Goal: Information Seeking & Learning: Learn about a topic

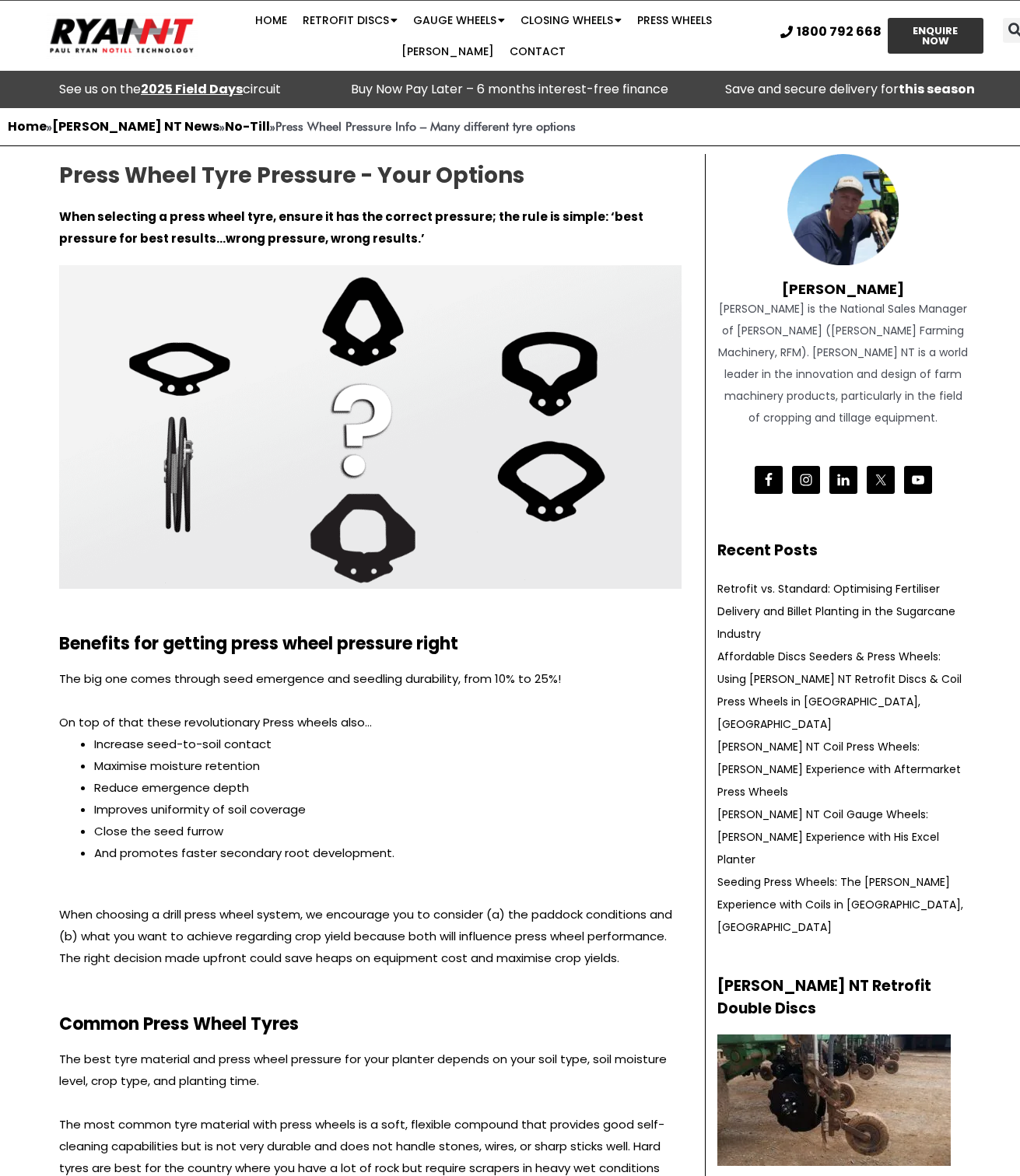
click at [541, 660] on div "Benefits for getting press wheel pressure right" at bounding box center [370, 628] width 638 height 64
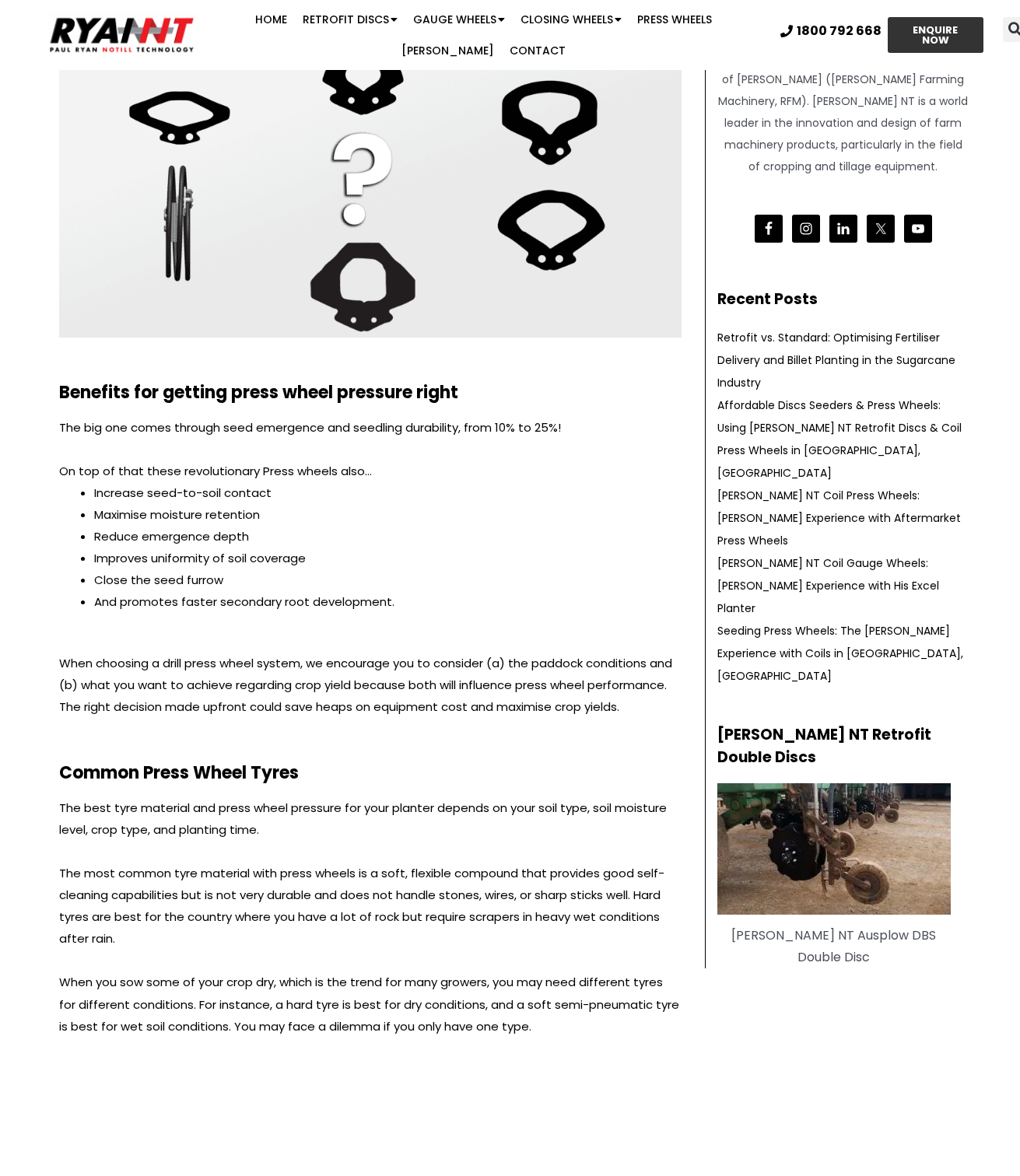
scroll to position [311, 0]
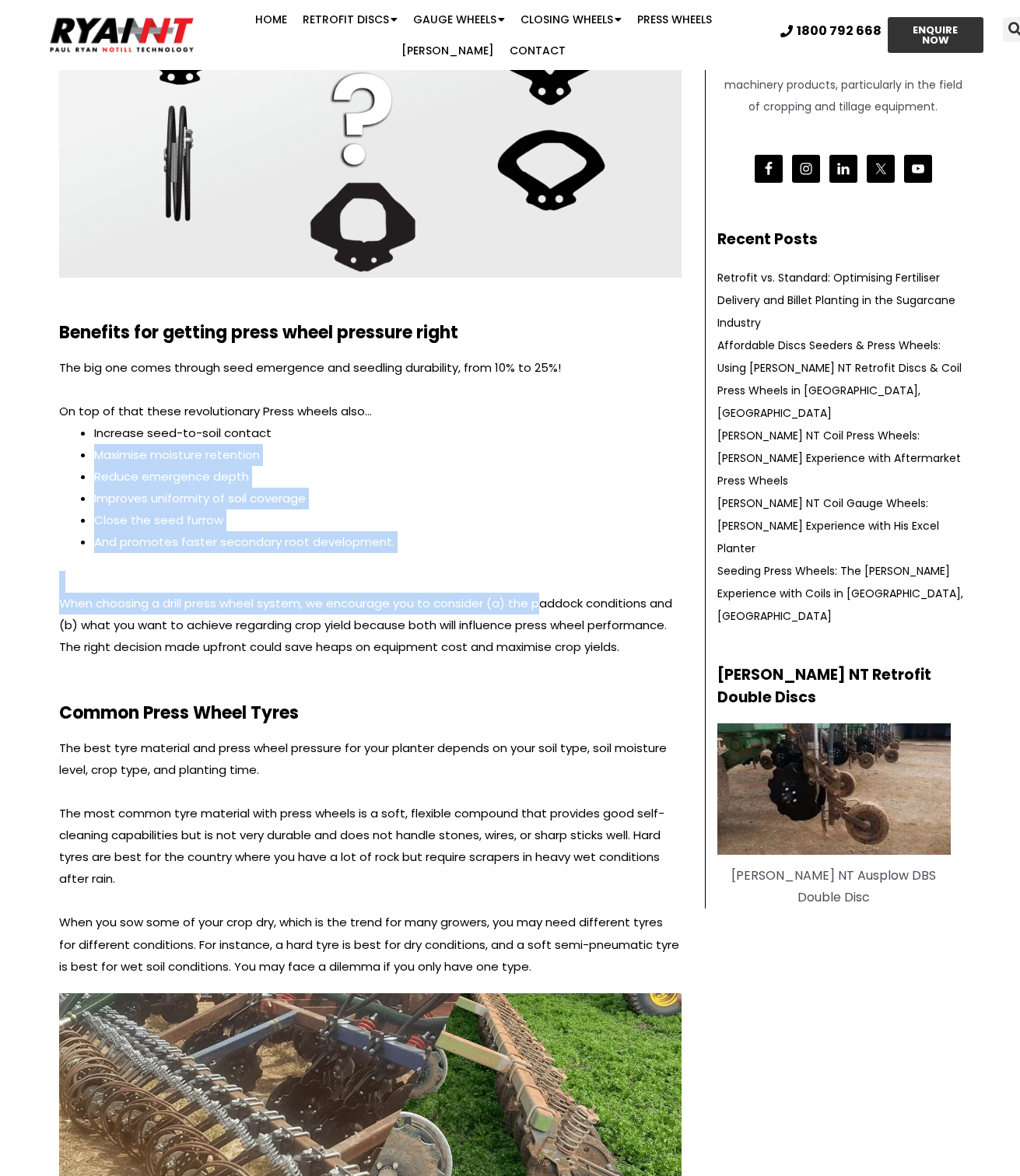
drag, startPoint x: 541, startPoint y: 614, endPoint x: 60, endPoint y: 458, distance: 505.7
click at [60, 458] on div "The big one comes through seed emergence and seedling durability, from 10% to 2…" at bounding box center [370, 507] width 623 height 301
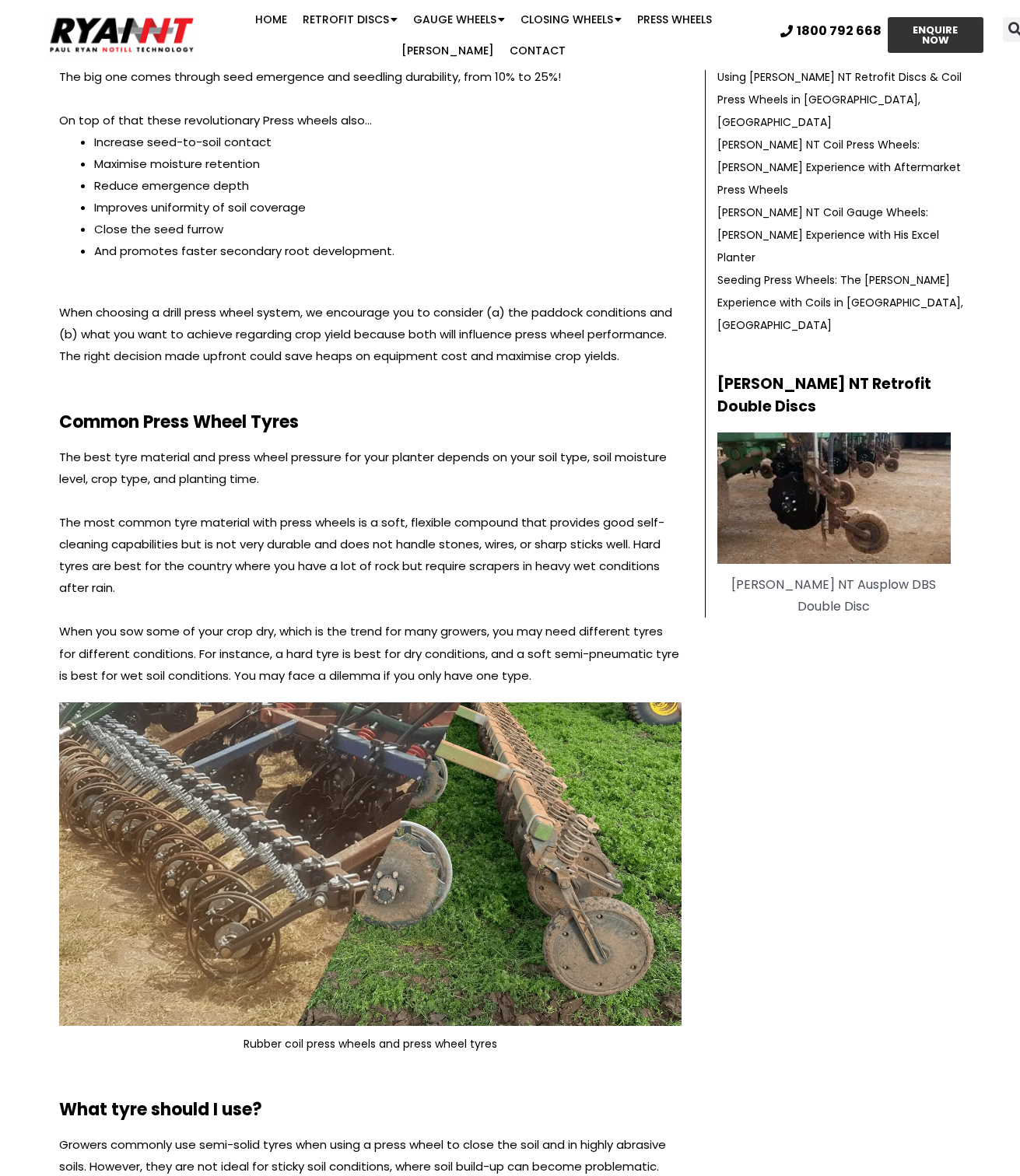
scroll to position [622, 0]
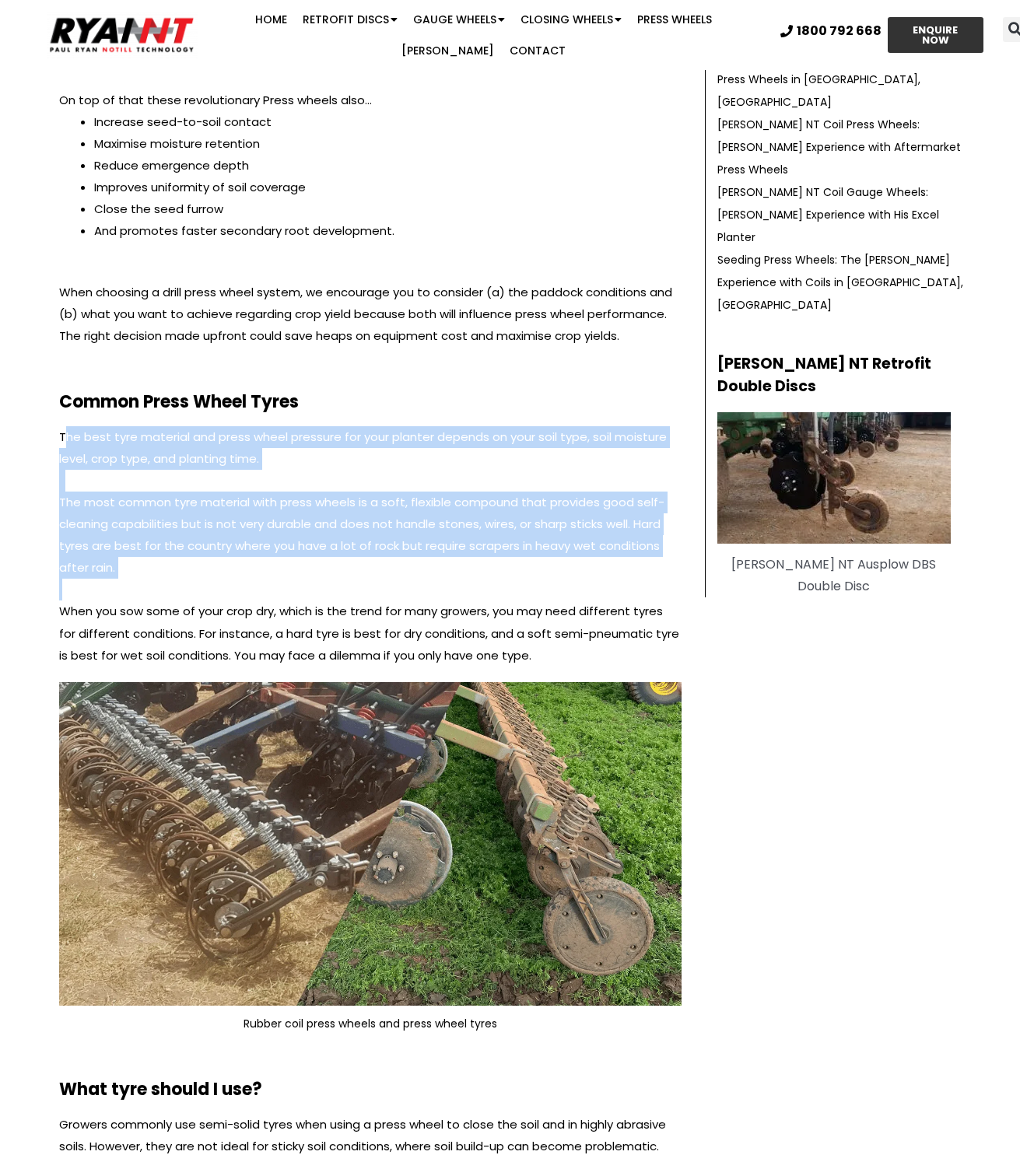
drag, startPoint x: 67, startPoint y: 432, endPoint x: 197, endPoint y: 600, distance: 212.4
click at [193, 595] on div "The best tyre material and press wheel pressure for your planter depends on you…" at bounding box center [370, 546] width 623 height 240
click at [193, 599] on p at bounding box center [370, 589] width 623 height 22
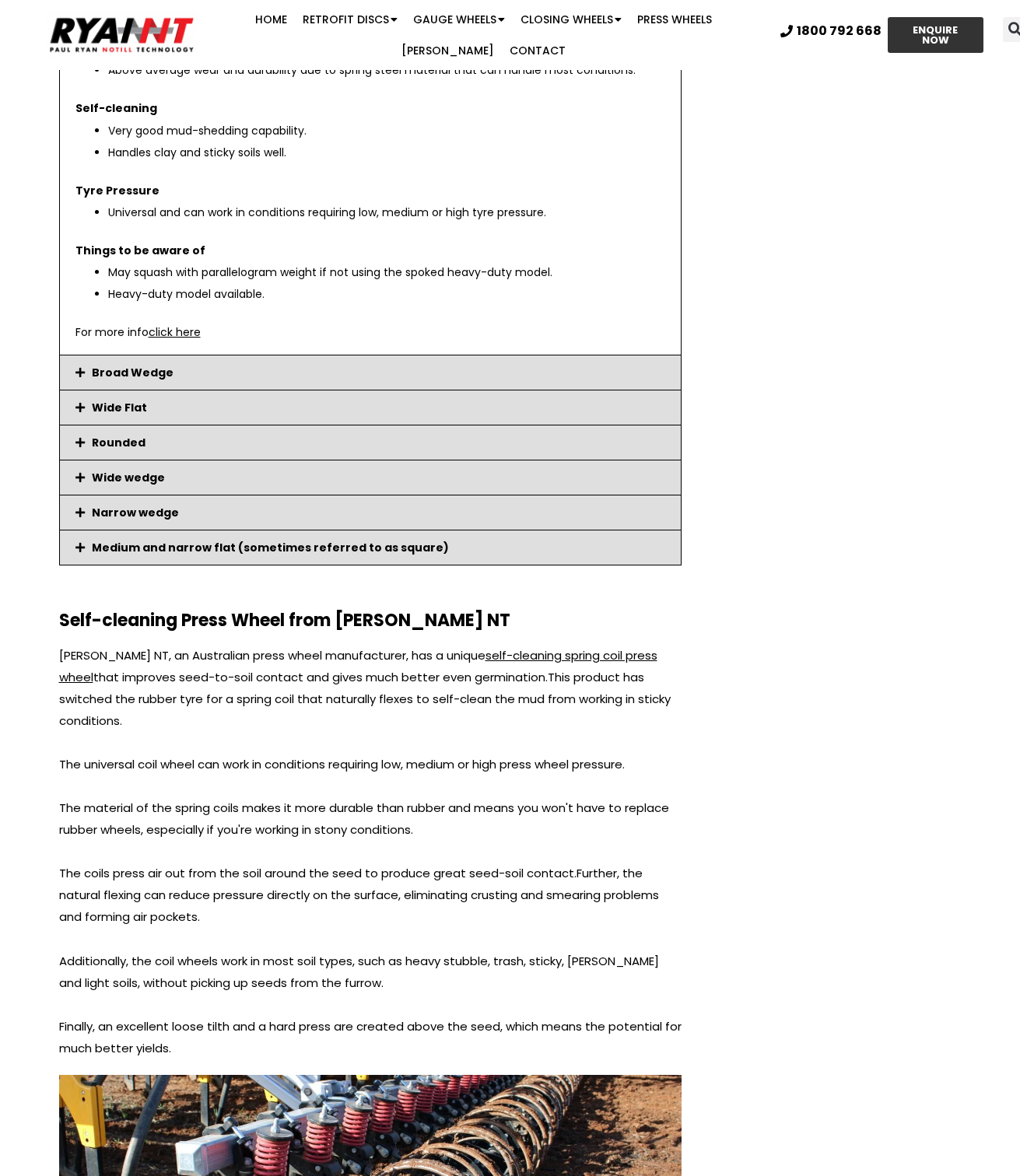
scroll to position [2645, 0]
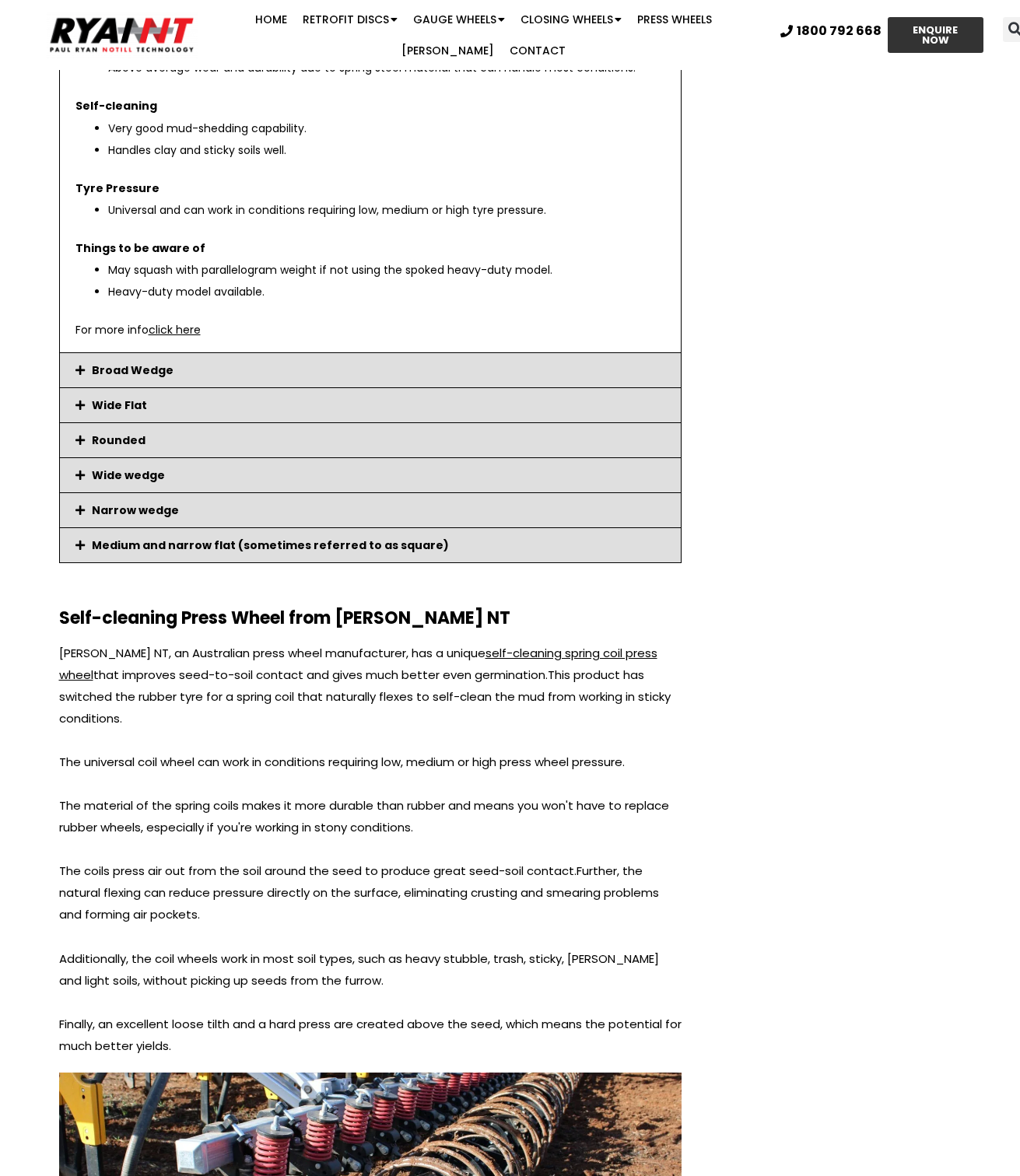
click at [126, 405] on link "Wide Flat" at bounding box center [119, 405] width 55 height 15
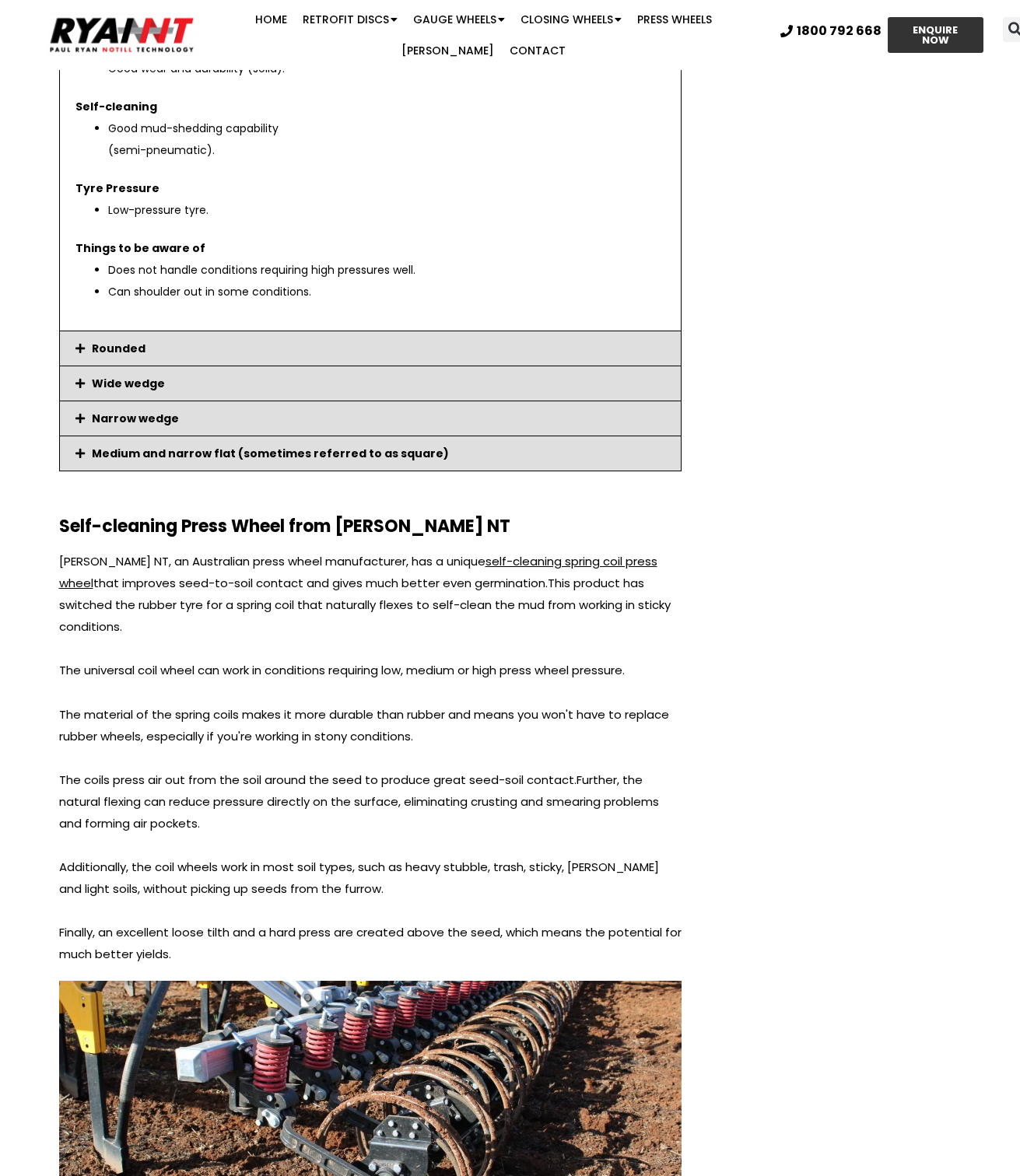
scroll to position [2800, 0]
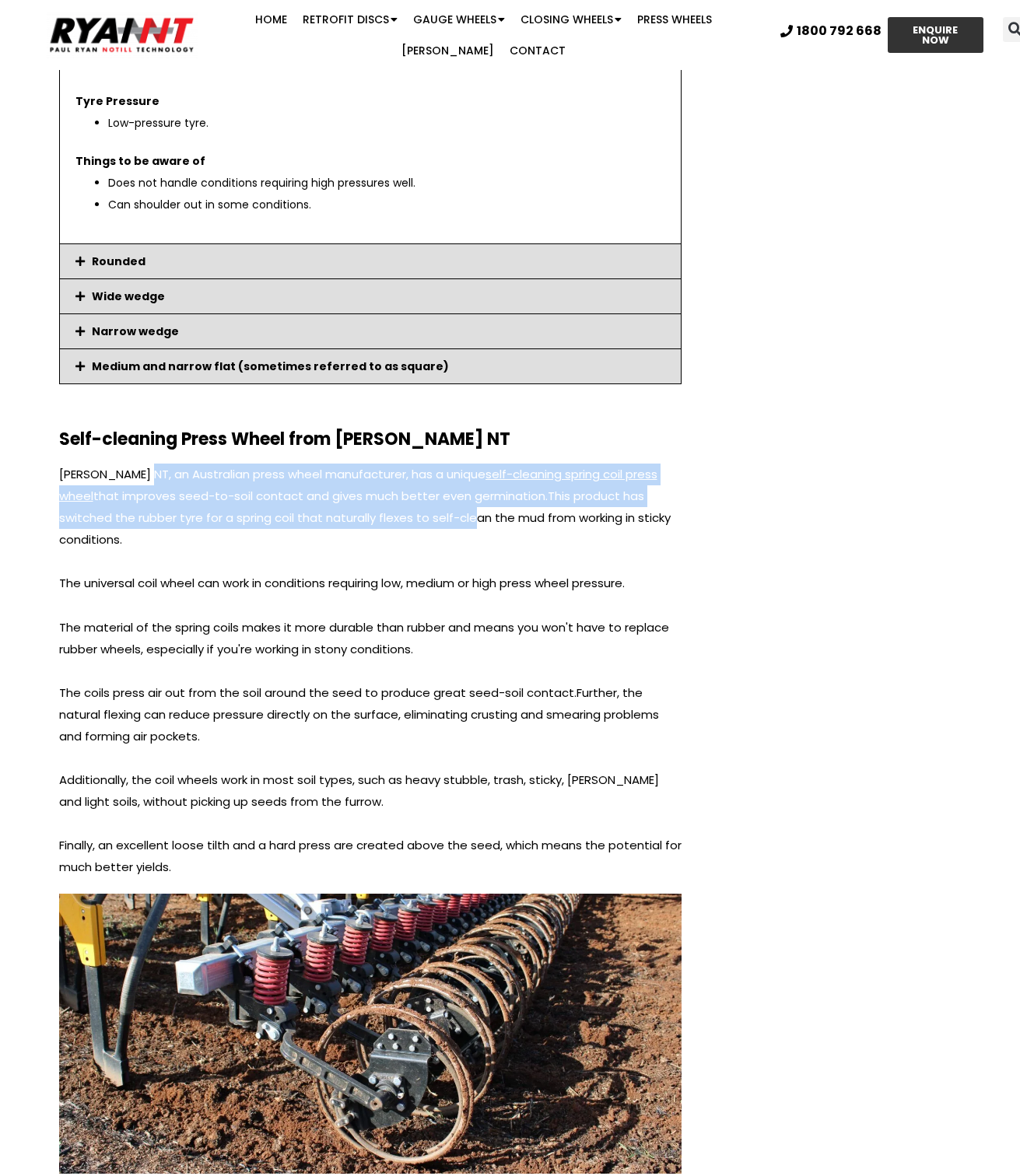
drag, startPoint x: 431, startPoint y: 527, endPoint x: 524, endPoint y: 534, distance: 93.3
click at [495, 533] on div "[PERSON_NAME] NT, an Australian press wheel manufacturer, has a unique self-cle…" at bounding box center [370, 671] width 623 height 414
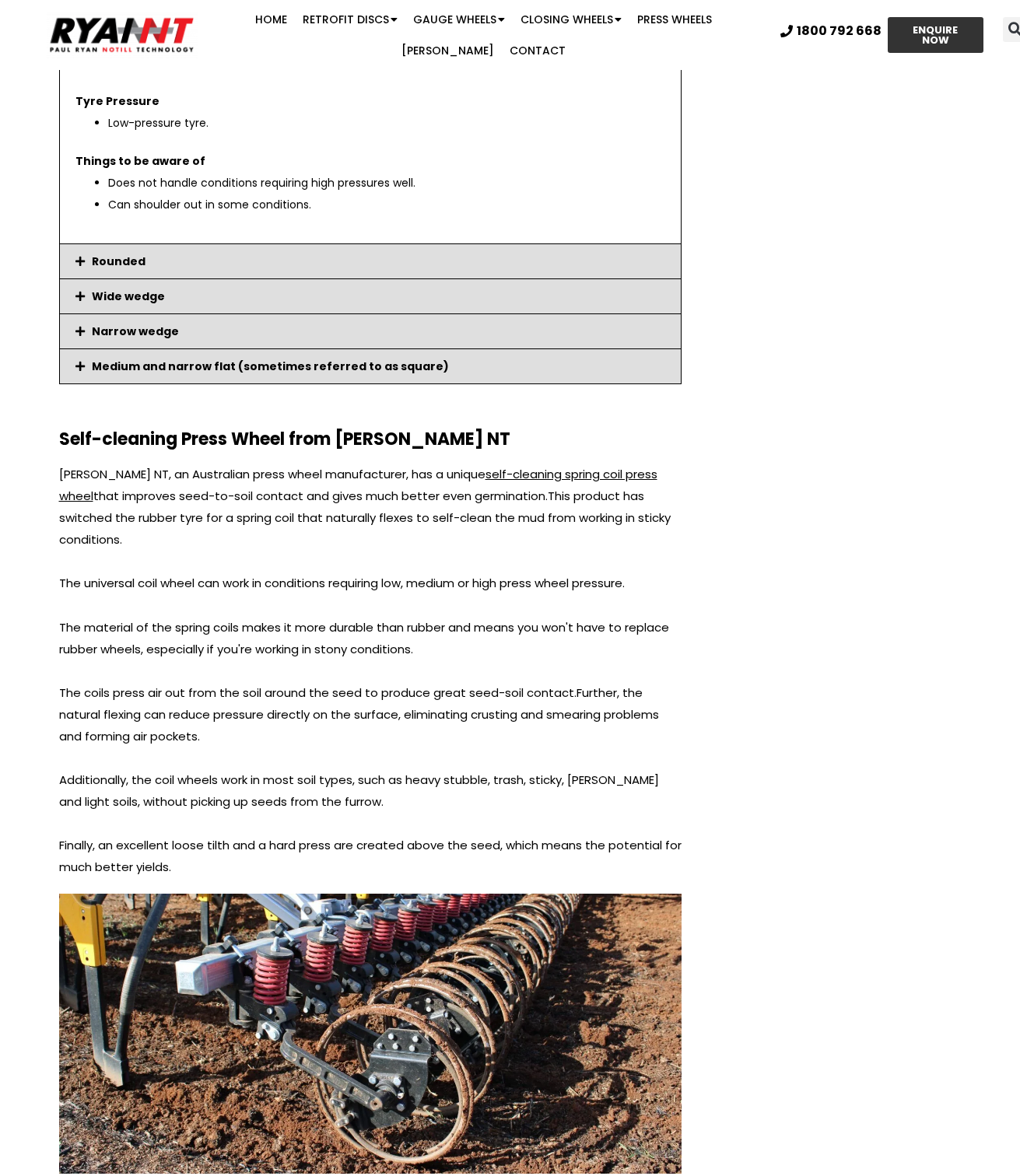
click at [763, 610] on div "[PERSON_NAME] [PERSON_NAME] is the National Sales Manager of [PERSON_NAME] ([PE…" at bounding box center [837, 155] width 280 height 5619
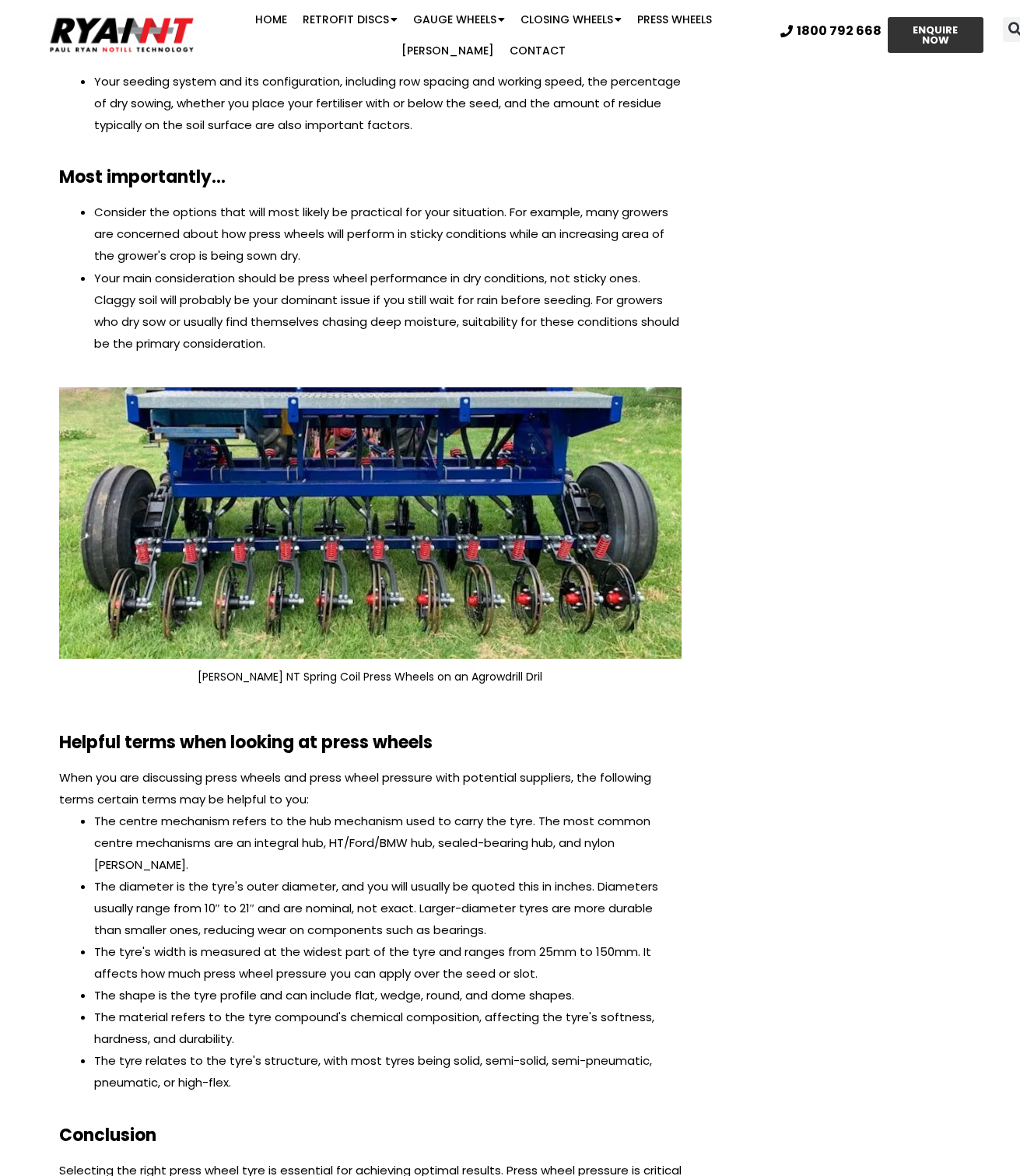
scroll to position [3967, 0]
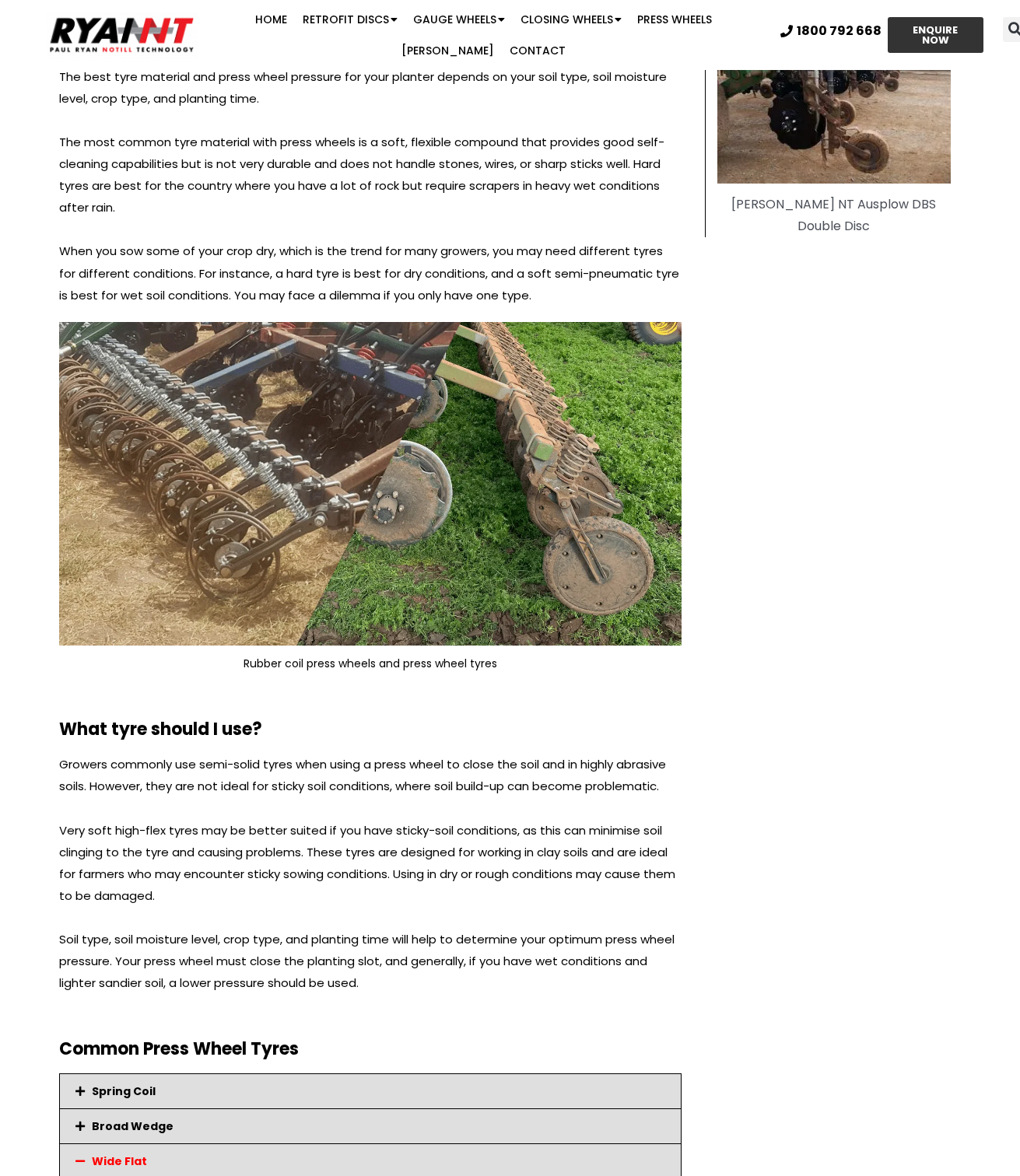
scroll to position [0, 0]
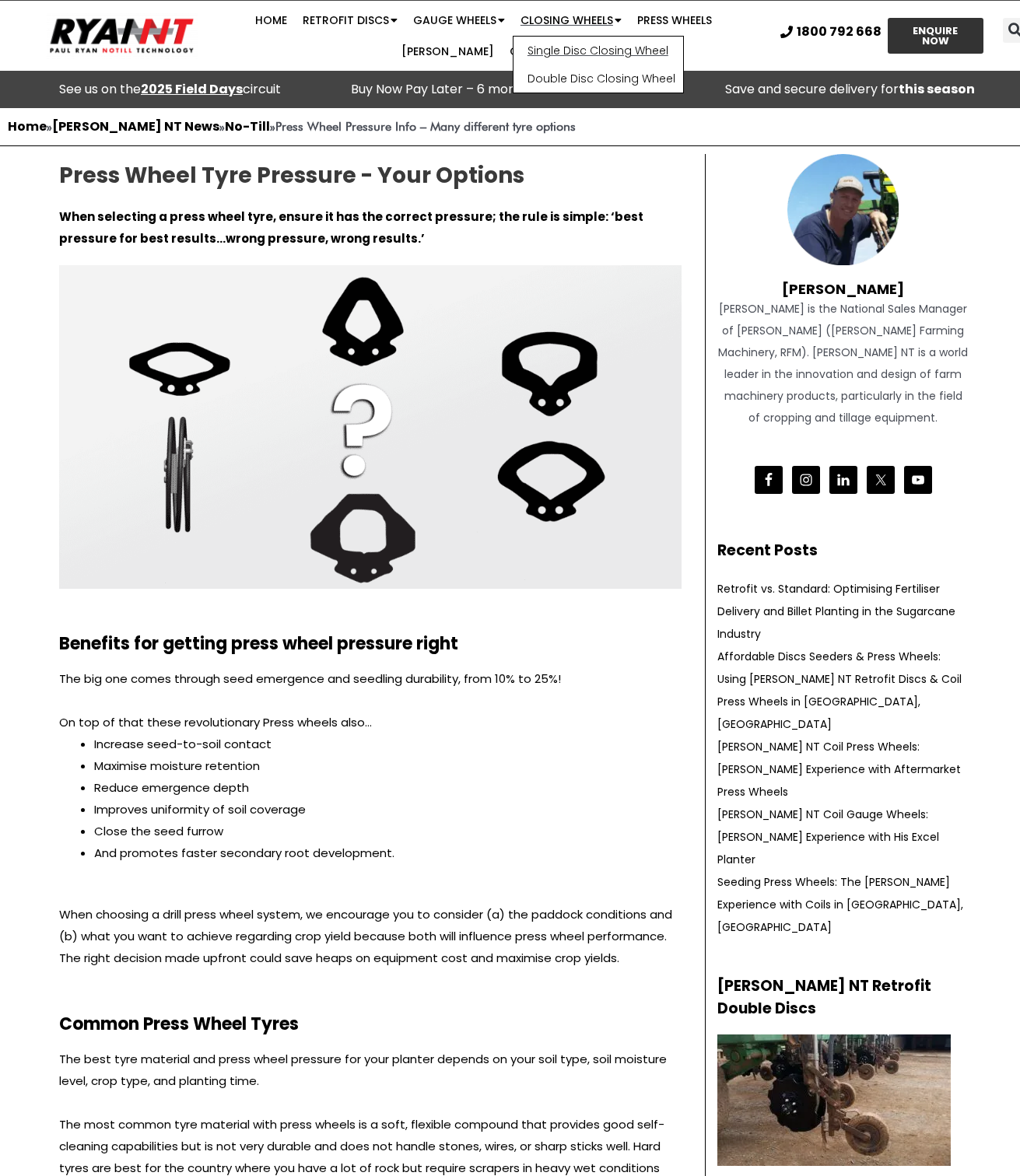
click at [513, 50] on link "Single Disc Closing Wheel" at bounding box center [598, 50] width 170 height 28
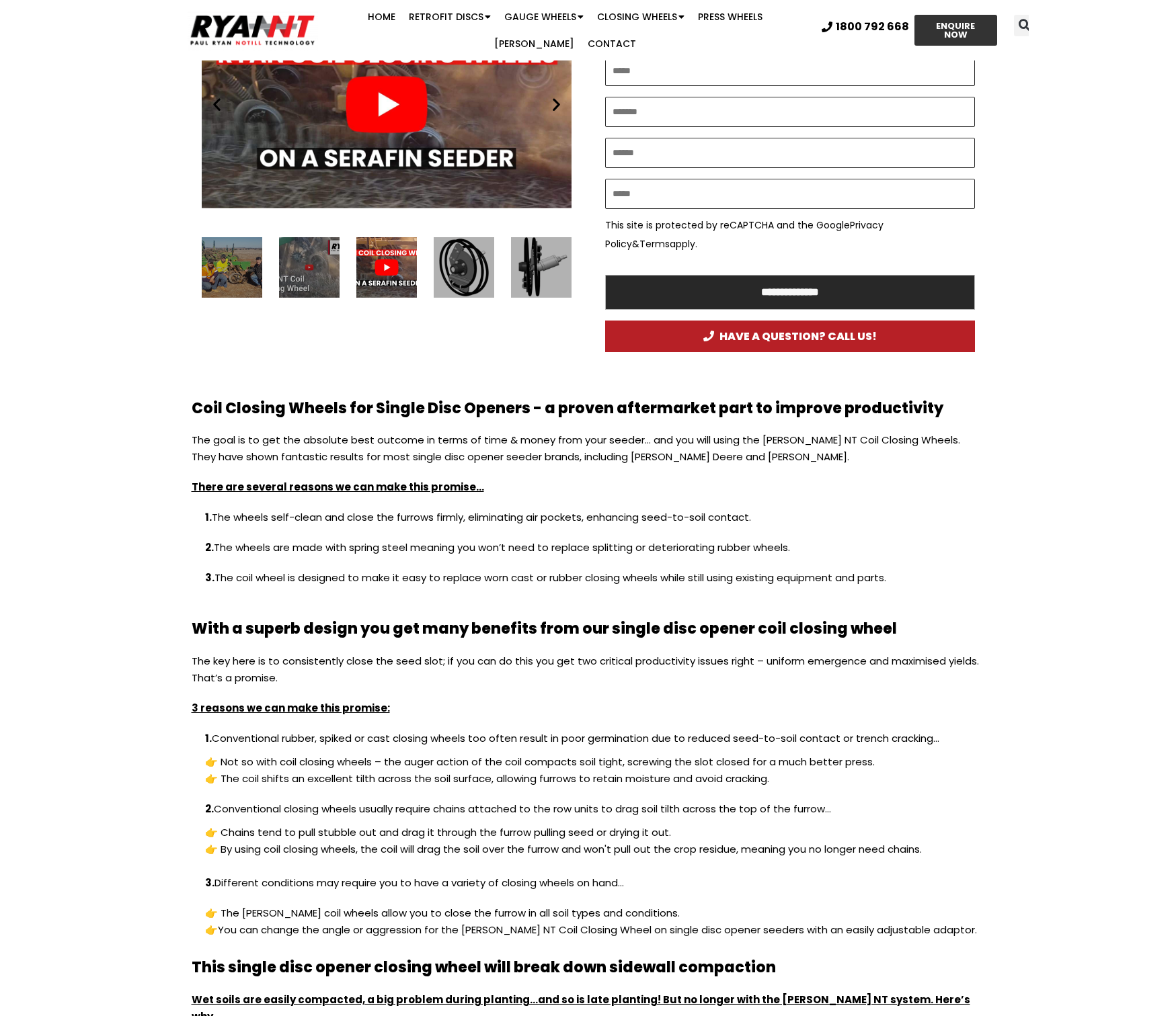
scroll to position [538, 0]
